Goal: Find specific page/section: Find specific page/section

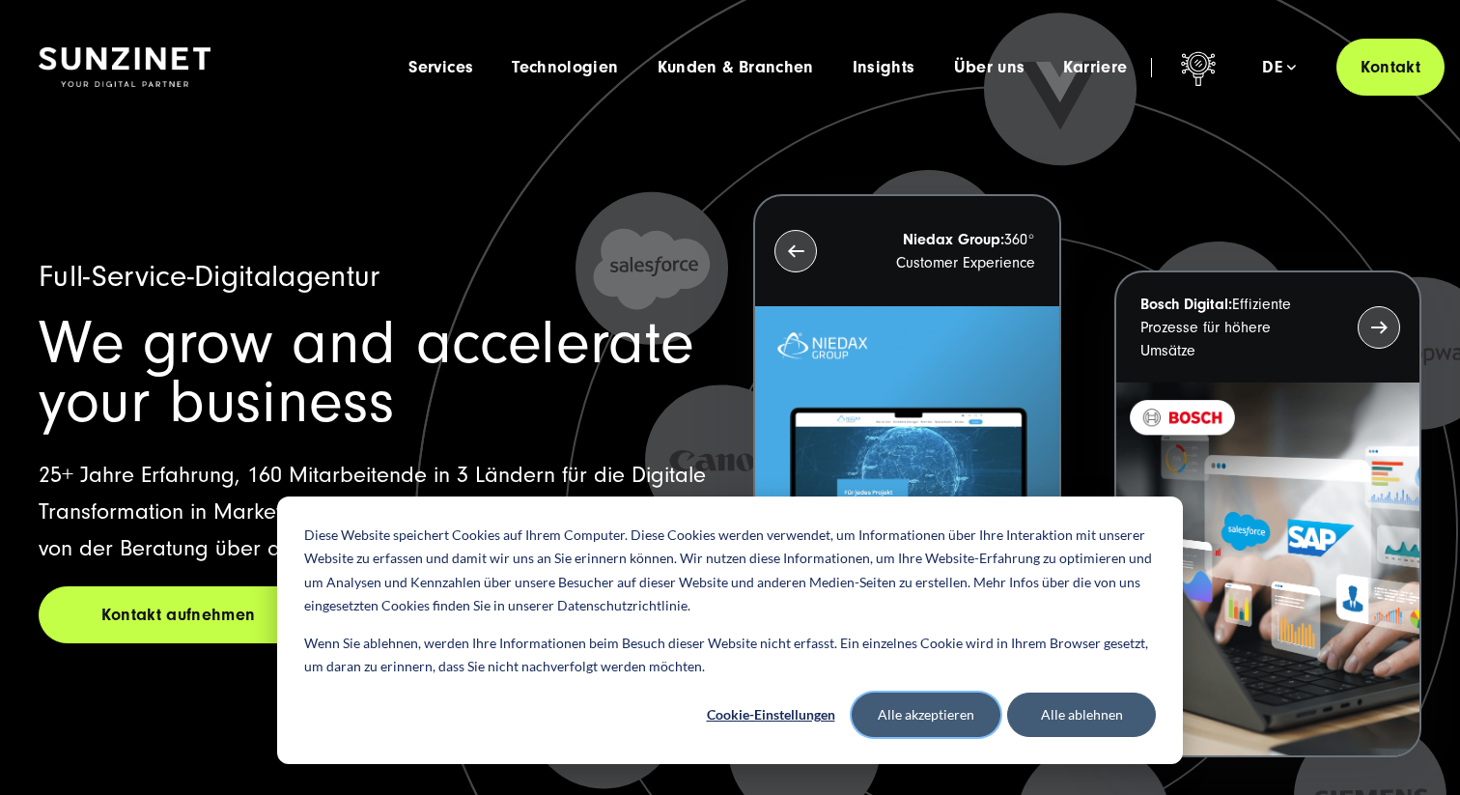
click at [898, 706] on button "Alle akzeptieren" at bounding box center [926, 714] width 149 height 44
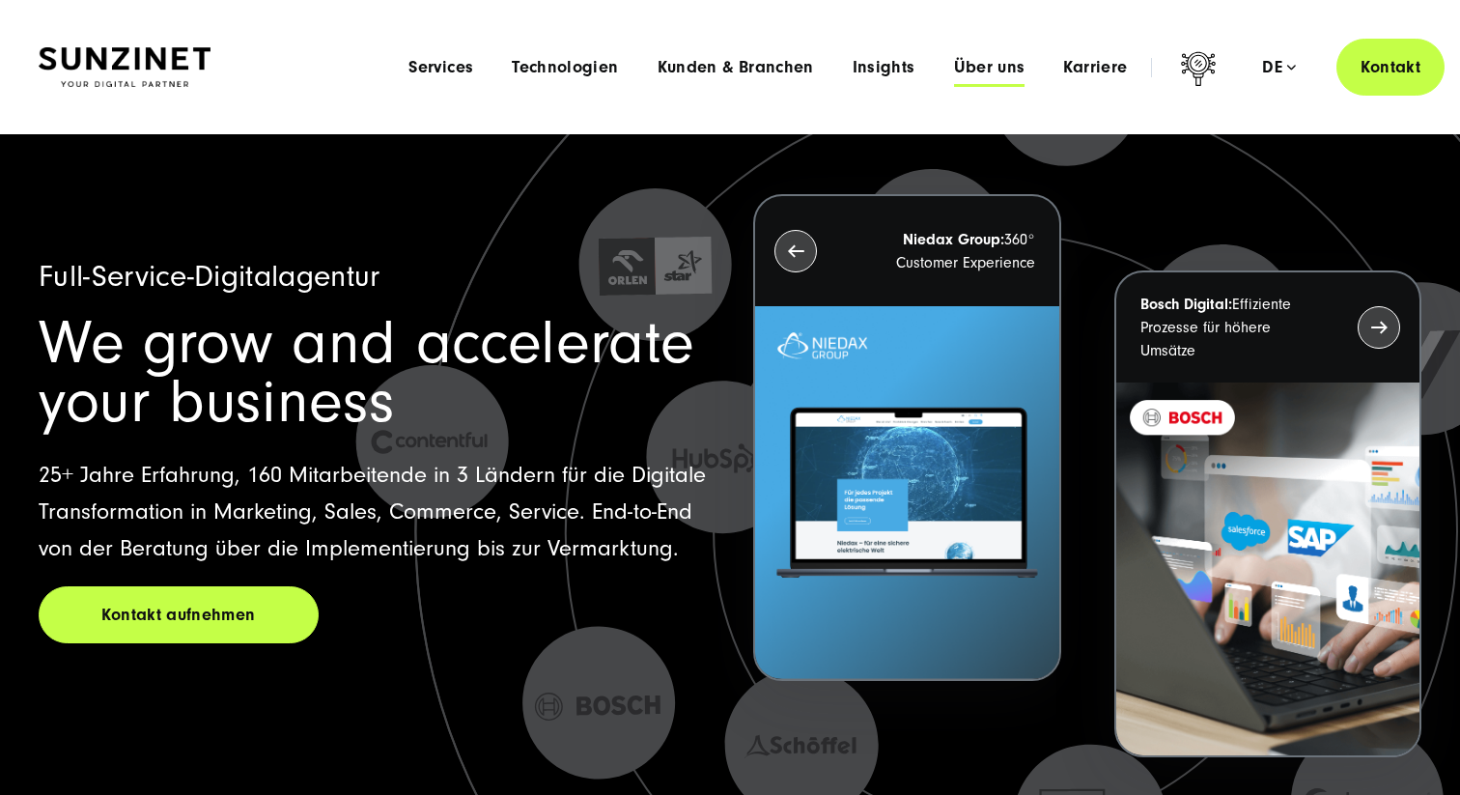
click at [976, 64] on span "Über uns" at bounding box center [989, 67] width 71 height 19
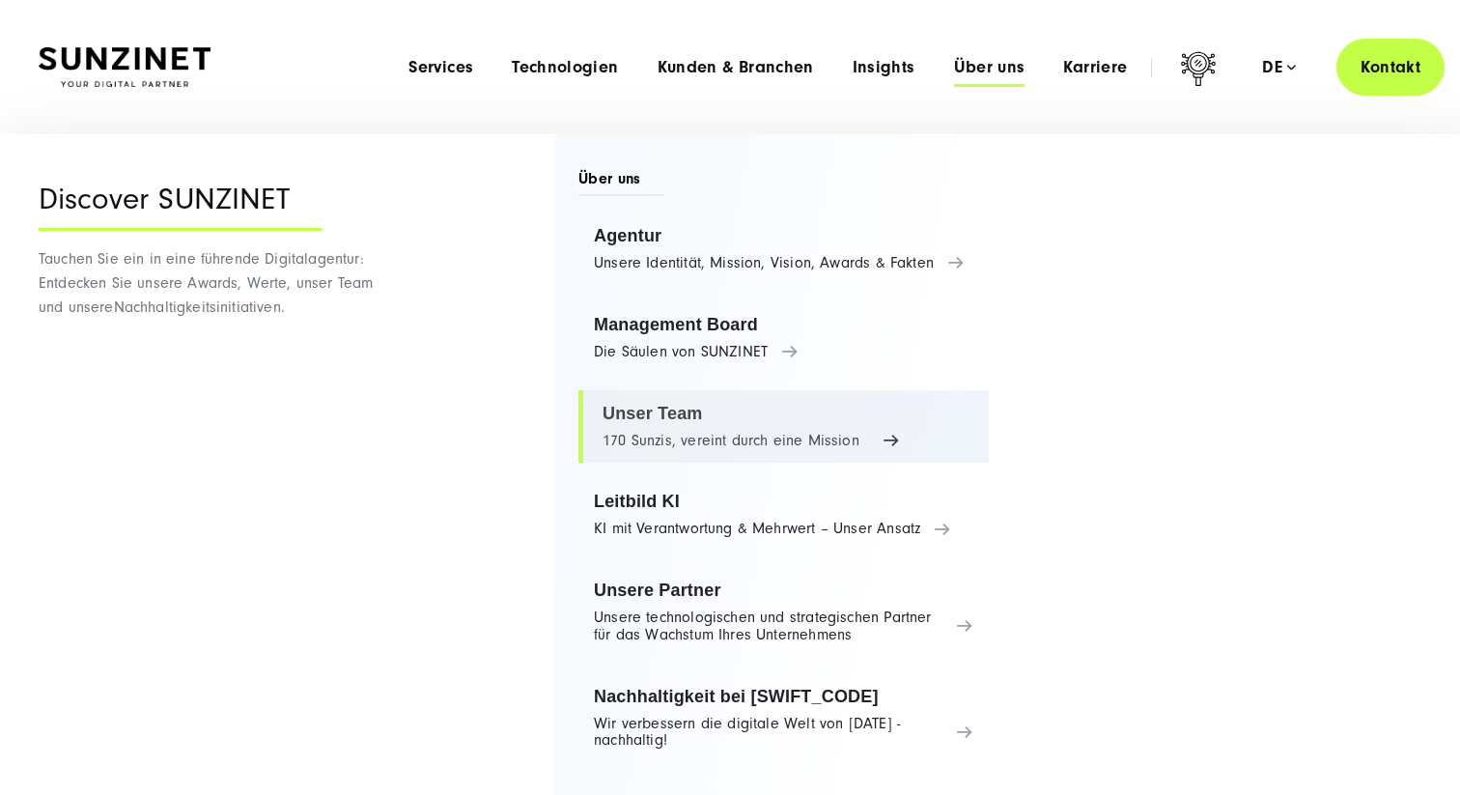
click at [706, 412] on link "Unser Team 170 Sunzis, vereint durch eine Mission" at bounding box center [783, 426] width 410 height 73
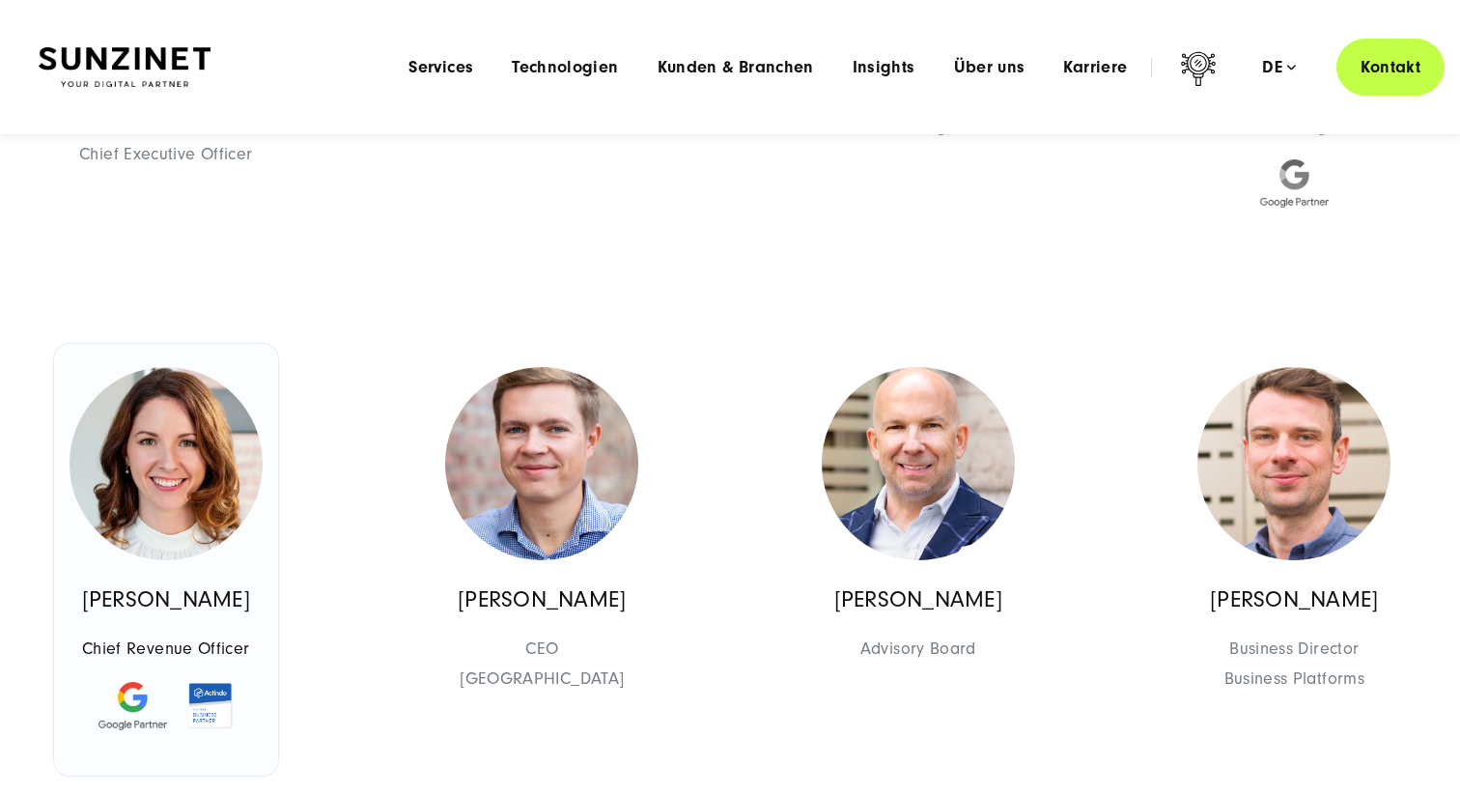
scroll to position [977, 0]
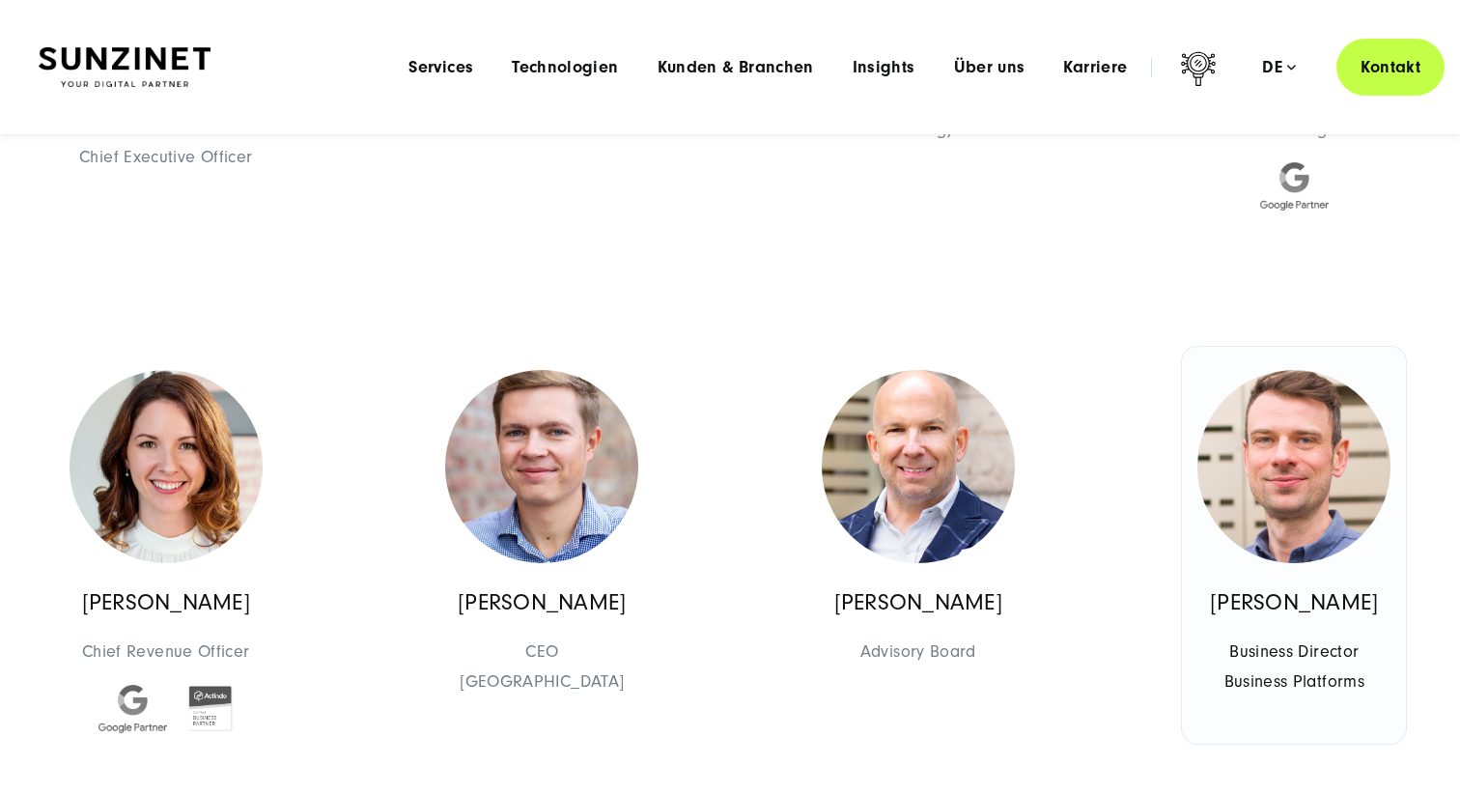
click at [1265, 499] on img at bounding box center [1294, 466] width 193 height 193
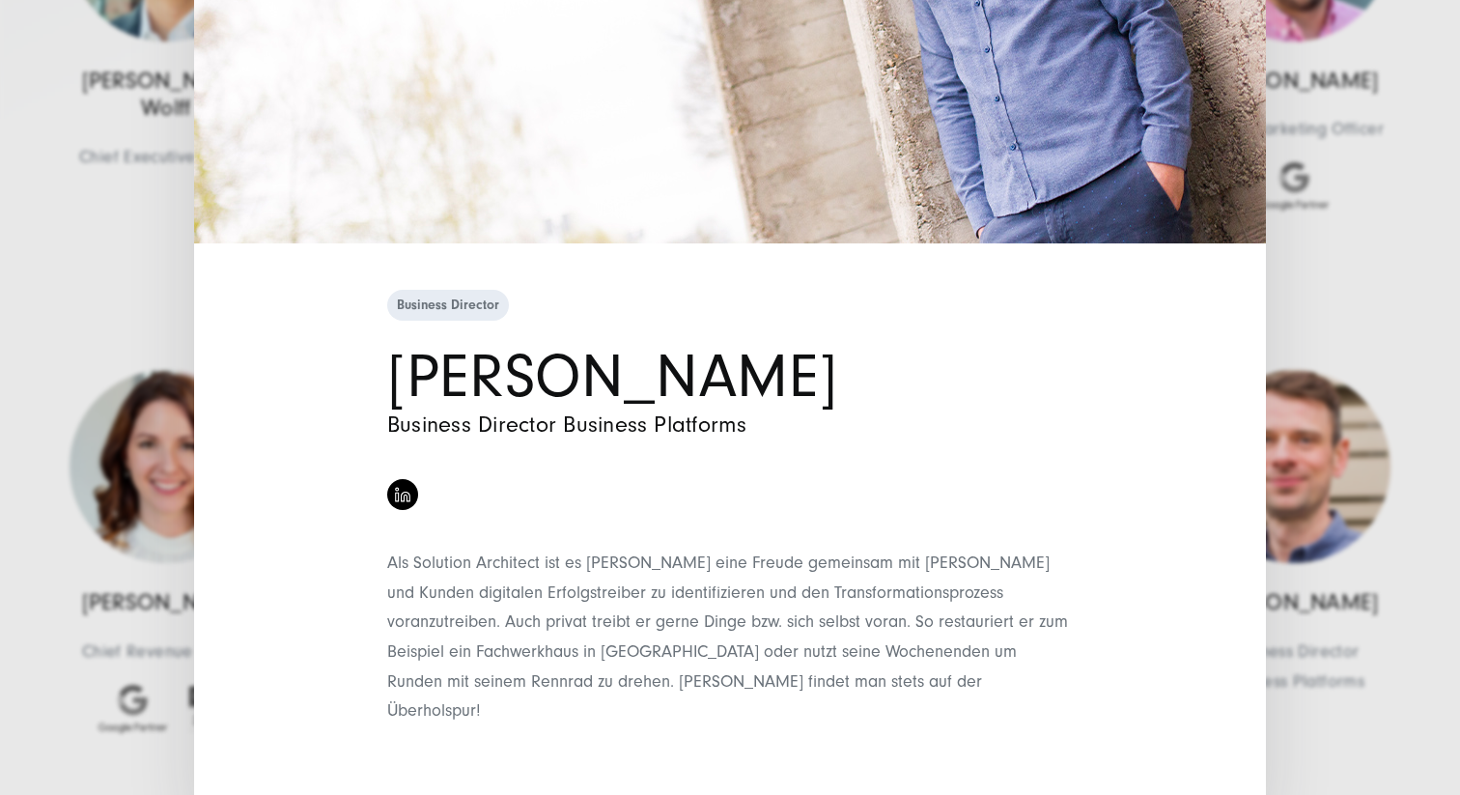
scroll to position [0, 0]
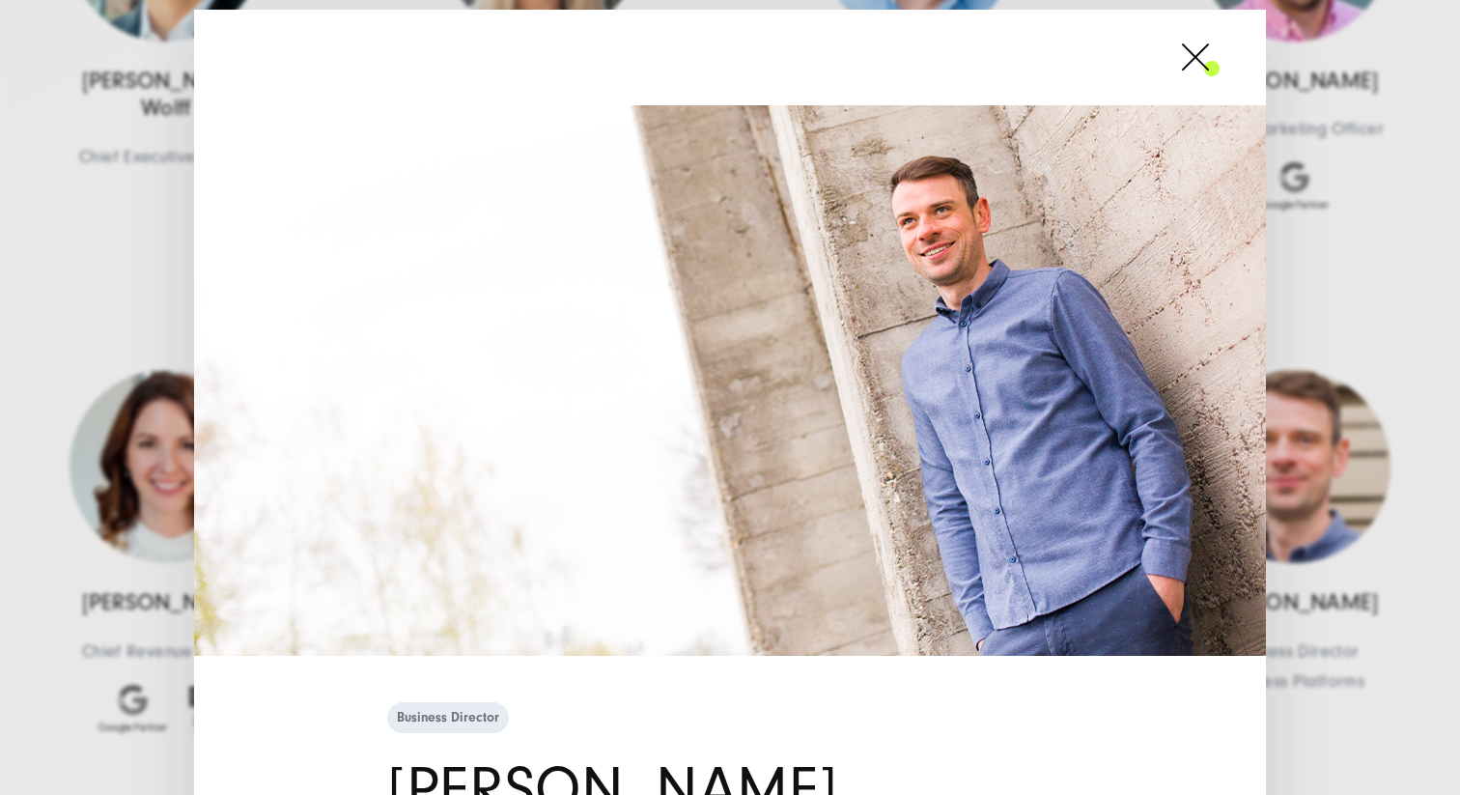
click at [1220, 46] on span at bounding box center [1220, 57] width 0 height 48
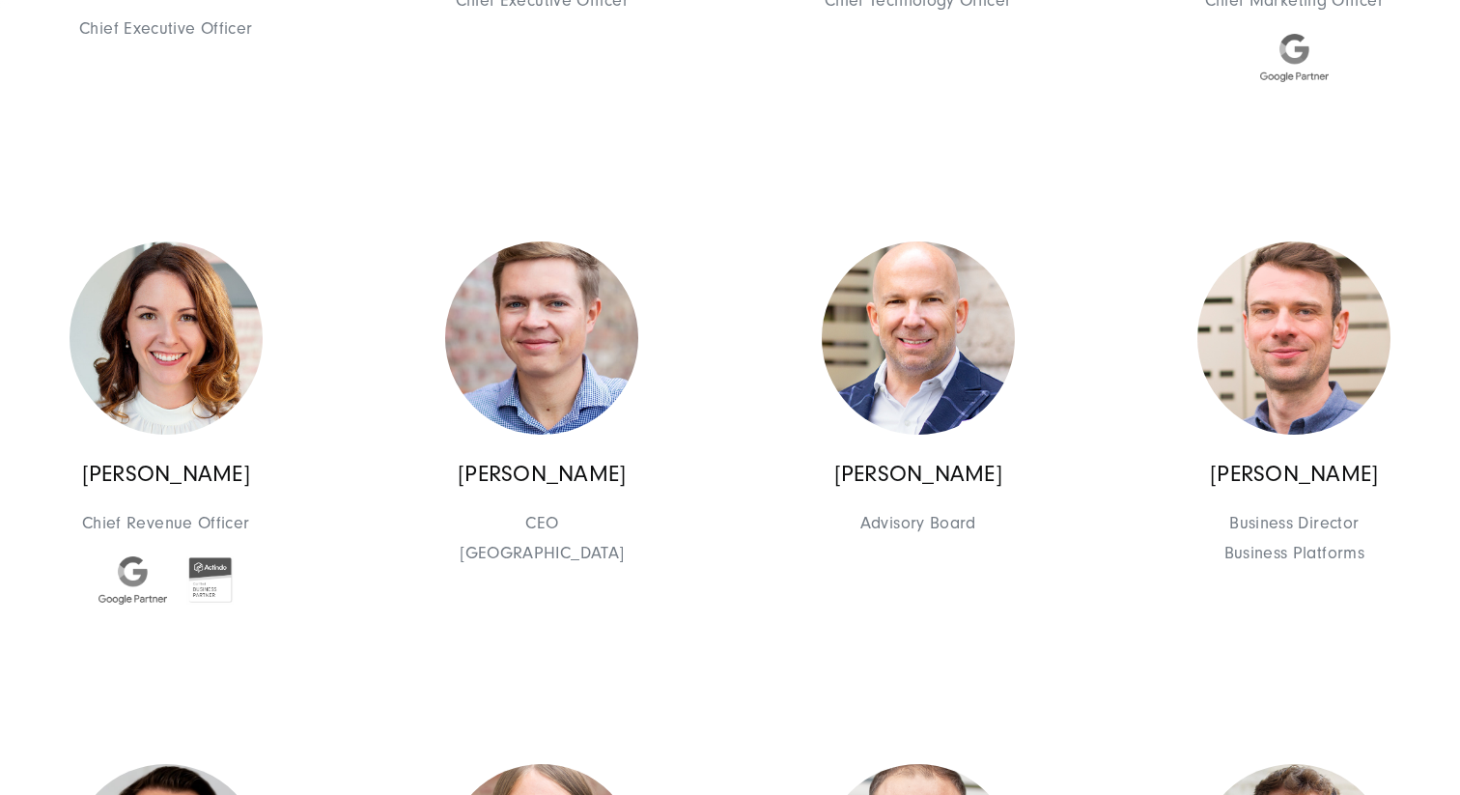
scroll to position [1124, 0]
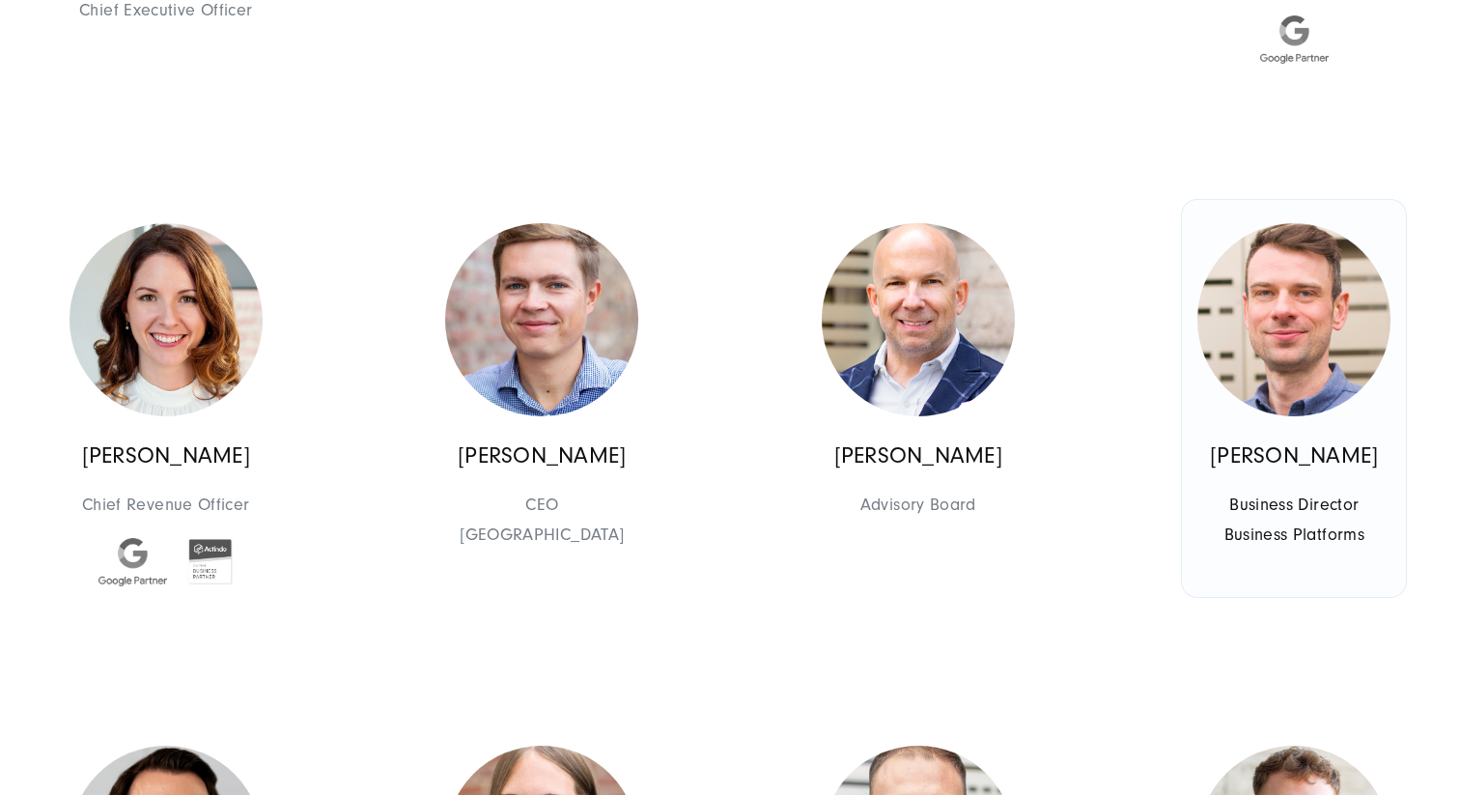
click at [1264, 320] on img at bounding box center [1294, 319] width 193 height 193
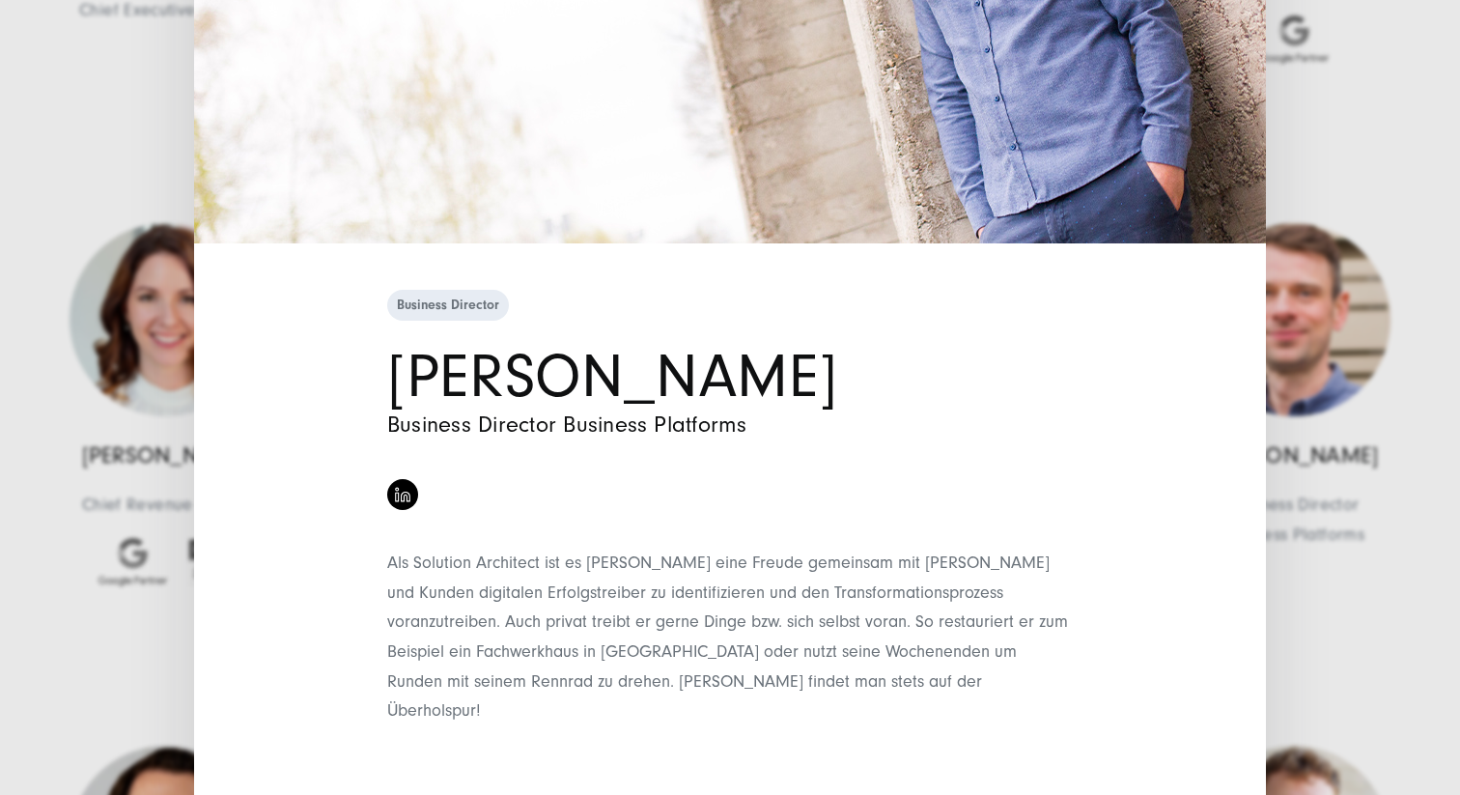
scroll to position [0, 0]
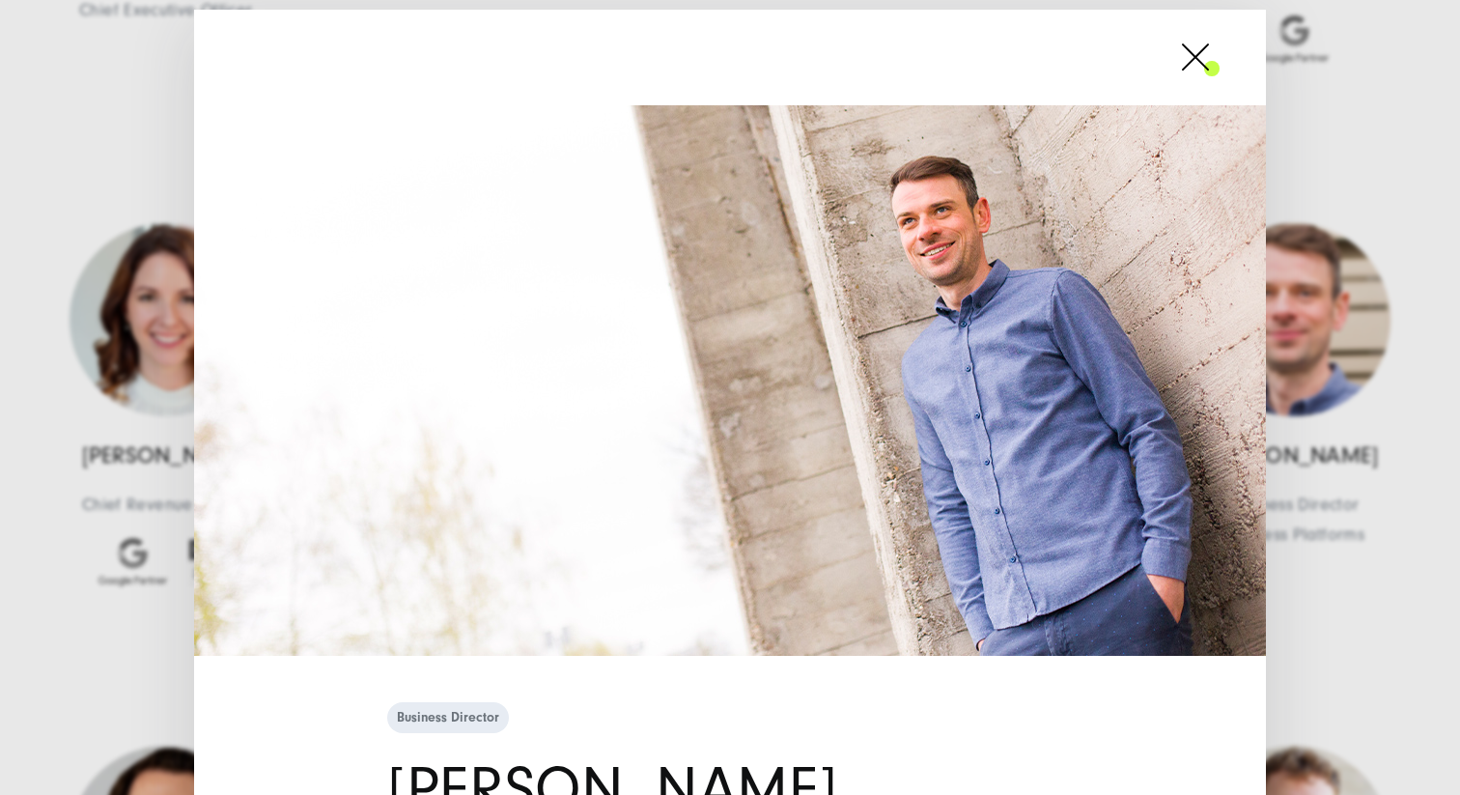
click at [1220, 77] on span at bounding box center [1220, 57] width 0 height 48
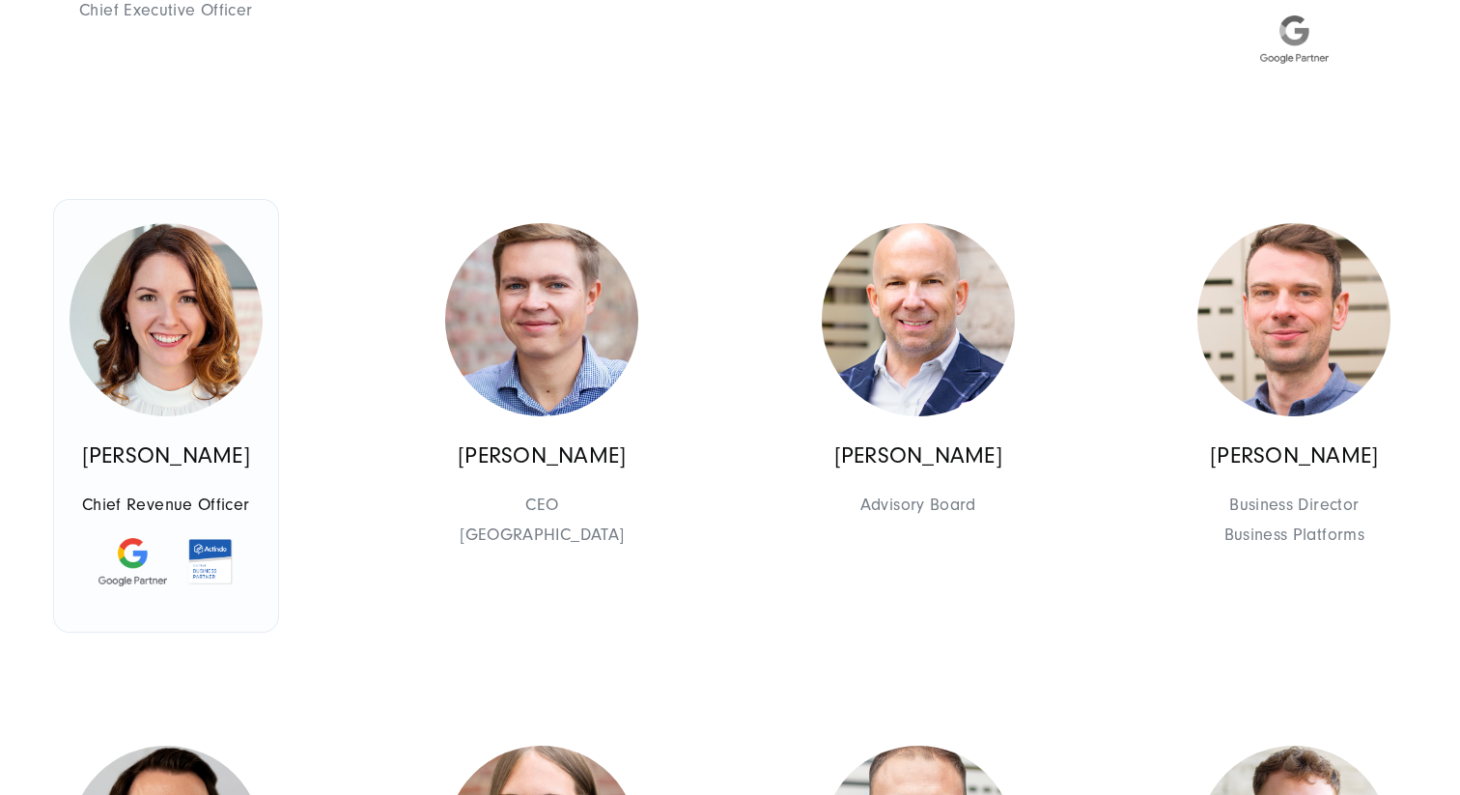
click at [156, 296] on img at bounding box center [166, 319] width 193 height 193
